Goal: Task Accomplishment & Management: Use online tool/utility

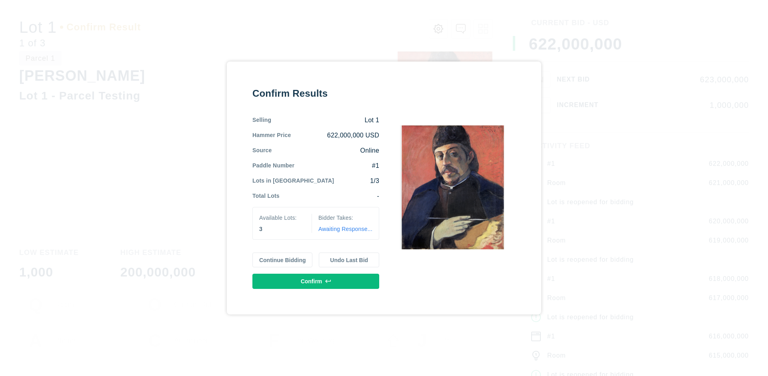
click at [283, 260] on button "Continue Bidding" at bounding box center [282, 260] width 60 height 15
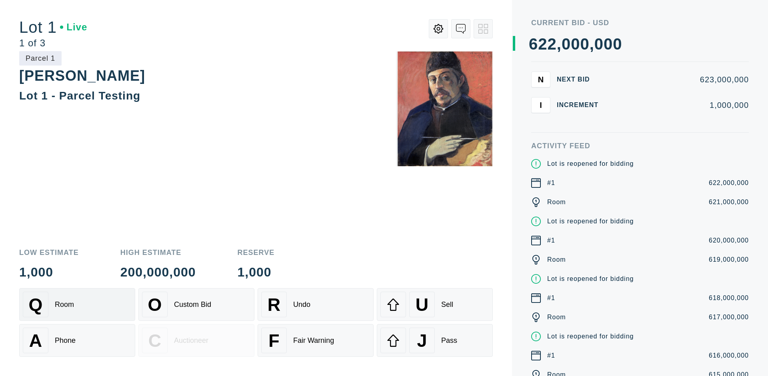
click at [77, 305] on div "Q Room" at bounding box center [77, 305] width 109 height 26
